Goal: Task Accomplishment & Management: Manage account settings

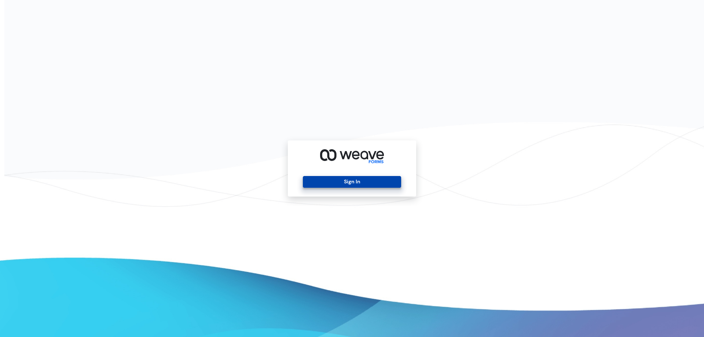
click at [338, 178] on button "Sign In" at bounding box center [352, 182] width 98 height 12
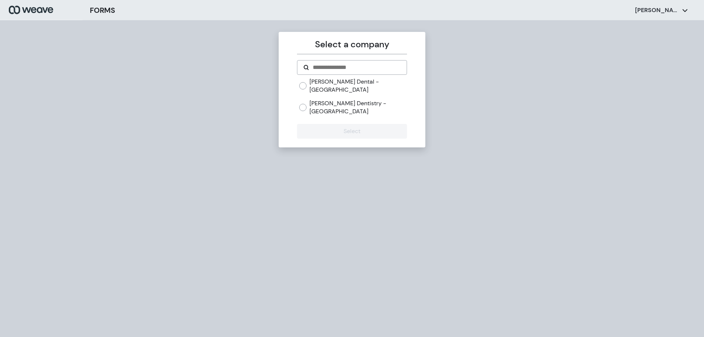
click at [361, 99] on label "[PERSON_NAME] Dentistry - [GEOGRAPHIC_DATA]" at bounding box center [357, 107] width 97 height 16
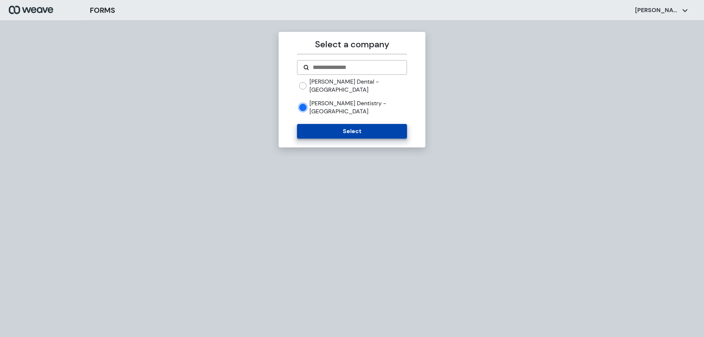
click at [356, 124] on button "Select" at bounding box center [352, 131] width 110 height 15
